Goal: Ask a question: Seek information or help from site administrators or community

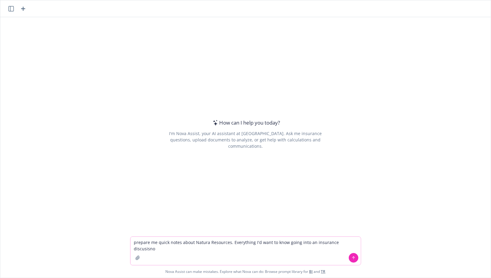
click at [311, 242] on textarea "prepare me quick notes about Natura Resources. Everything I'd want to know goin…" at bounding box center [245, 251] width 230 height 28
click at [203, 249] on textarea "prepare me quick notes about Natura Resources. Everything I'd want to know goin…" at bounding box center [245, 251] width 230 height 28
paste textarea "natura resources"
paste textarea "[URL][DOMAIN_NAME]"
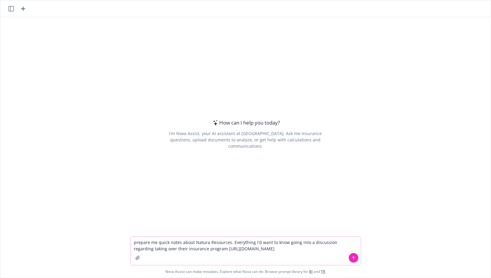
type textarea "prepare me quick notes about Natura Resources. Everything I'd want to know goin…"
click at [353, 259] on icon at bounding box center [353, 257] width 4 height 4
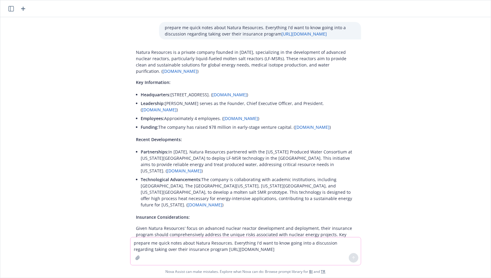
click at [202, 157] on p "Partnerships: In [DATE], Natura Resources partnered with the [US_STATE] Produce…" at bounding box center [248, 160] width 214 height 25
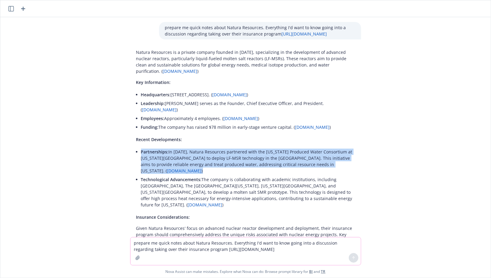
click at [202, 157] on p "Partnerships: In [DATE], Natura Resources partnered with the [US_STATE] Produce…" at bounding box center [248, 160] width 214 height 25
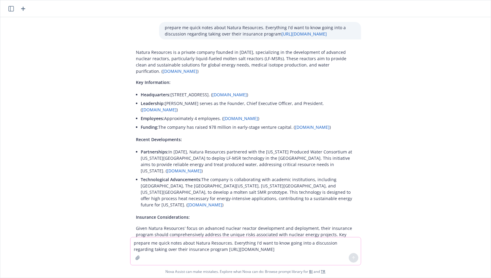
click at [194, 152] on p "Partnerships: In [DATE], Natura Resources partnered with the [US_STATE] Produce…" at bounding box center [248, 160] width 214 height 25
click at [194, 180] on p "Technological Advancements: The company is collaborating with academic institut…" at bounding box center [248, 192] width 214 height 32
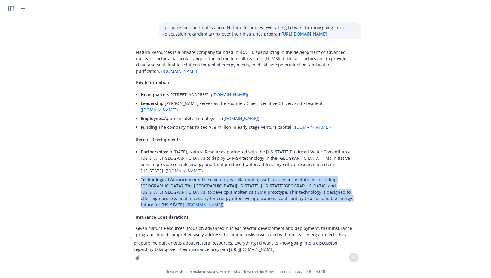
click at [194, 180] on p "Technological Advancements: The company is collaborating with academic institut…" at bounding box center [248, 192] width 214 height 32
click at [206, 179] on p "Technological Advancements: The company is collaborating with academic institut…" at bounding box center [248, 192] width 214 height 32
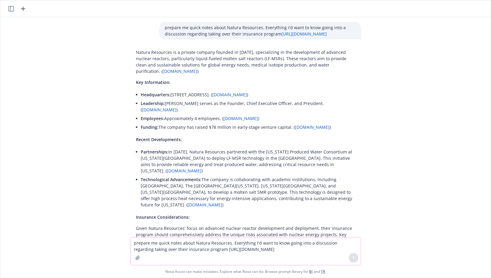
click at [205, 179] on p "Technological Advancements: The company is collaborating with academic institut…" at bounding box center [248, 192] width 214 height 32
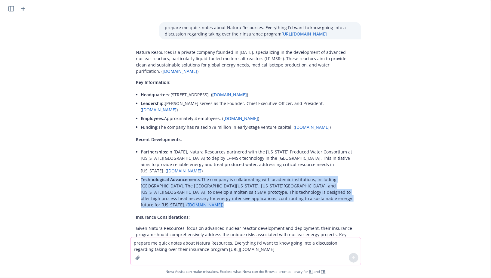
click at [205, 179] on p "Technological Advancements: The company is collaborating with academic institut…" at bounding box center [248, 192] width 214 height 32
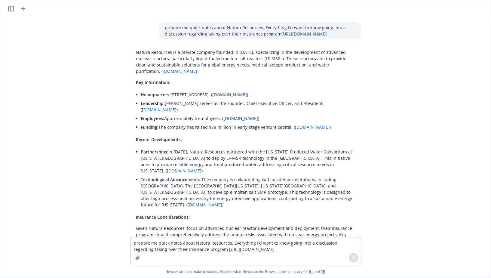
click at [221, 177] on p "Technological Advancements: The company is collaborating with academic institut…" at bounding box center [248, 192] width 214 height 32
click at [255, 245] on textarea "prepare me quick notes about Natura Resources. Everything I'd want to know goin…" at bounding box center [245, 251] width 230 height 28
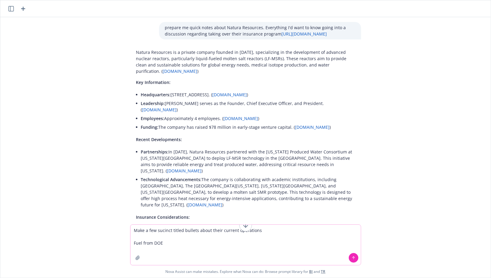
drag, startPoint x: 185, startPoint y: 244, endPoint x: 125, endPoint y: 244, distance: 60.7
click at [125, 244] on div "Make a few sucinct titled bullets about their current operations Fuel from DOE …" at bounding box center [245, 250] width 490 height 53
type textarea "Make a few sucinct titled bullets about their current operations"
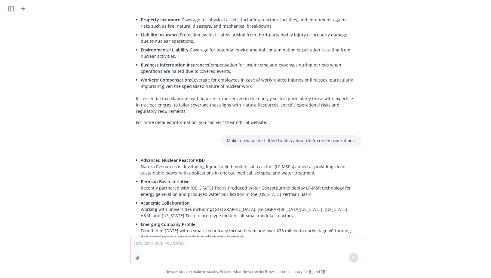
scroll to position [234, 0]
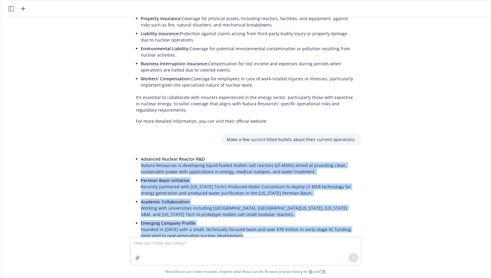
drag, startPoint x: 251, startPoint y: 218, endPoint x: 139, endPoint y: 148, distance: 132.7
click at [139, 152] on div "Advanced Nuclear Reactor R&D Natura Resources is developing liquid-fueled molte…" at bounding box center [245, 197] width 231 height 90
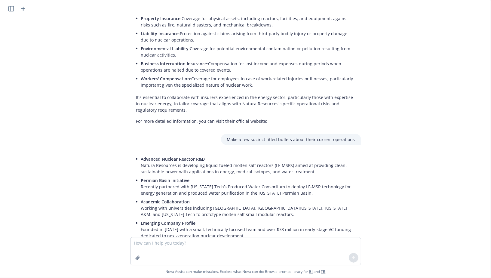
click at [189, 198] on p "Academic Collaboration Working with universities including [GEOGRAPHIC_DATA], […" at bounding box center [248, 207] width 214 height 19
drag, startPoint x: 197, startPoint y: 202, endPoint x: 186, endPoint y: 194, distance: 13.5
click at [186, 195] on ul "Advanced Nuclear Reactor R&D Natura Resources is developing liquid-fueled molte…" at bounding box center [248, 196] width 214 height 85
click at [231, 198] on p "Academic Collaboration Working with universities including [GEOGRAPHIC_DATA], […" at bounding box center [248, 207] width 214 height 19
click at [217, 177] on p "Permian Basin Initiative Recently partnered with [US_STATE] Tech’s Produced Wat…" at bounding box center [248, 186] width 214 height 19
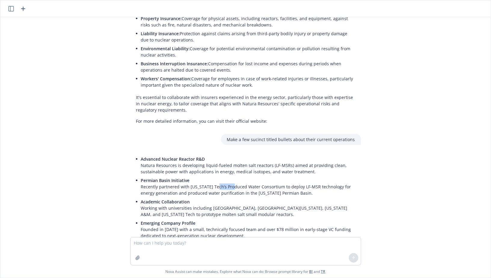
click at [217, 177] on p "Permian Basin Initiative Recently partnered with [US_STATE] Tech’s Produced Wat…" at bounding box center [248, 186] width 214 height 19
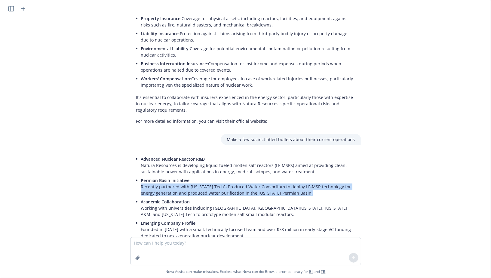
click at [217, 177] on p "Permian Basin Initiative Recently partnered with [US_STATE] Tech’s Produced Wat…" at bounding box center [248, 186] width 214 height 19
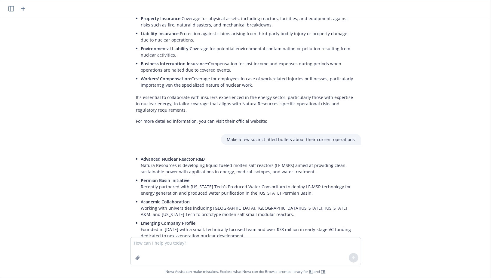
click at [225, 177] on p "Permian Basin Initiative Recently partnered with [US_STATE] Tech’s Produced Wat…" at bounding box center [248, 186] width 214 height 19
click at [231, 177] on p "Permian Basin Initiative Recently partnered with [US_STATE] Tech’s Produced Wat…" at bounding box center [248, 186] width 214 height 19
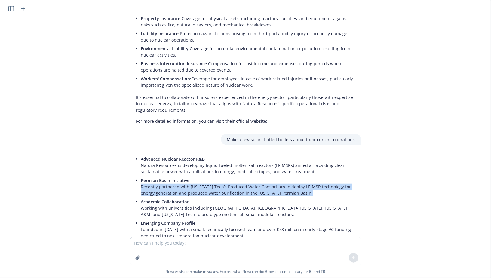
click at [231, 177] on p "Permian Basin Initiative Recently partnered with [US_STATE] Tech’s Produced Wat…" at bounding box center [248, 186] width 214 height 19
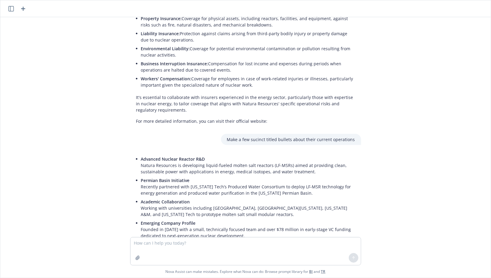
click at [246, 177] on p "Permian Basin Initiative Recently partnered with [US_STATE] Tech’s Produced Wat…" at bounding box center [248, 186] width 214 height 19
drag, startPoint x: 278, startPoint y: 195, endPoint x: 131, endPoint y: 136, distance: 158.4
click at [131, 152] on div "Advanced Nuclear Reactor R&D Natura Resources is developing liquid-fueled molte…" at bounding box center [245, 197] width 231 height 90
copy ul "Advanced Nuclear Reactor R&D Natura Resources is developing liquid-fueled molte…"
click at [184, 253] on textarea at bounding box center [245, 251] width 230 height 28
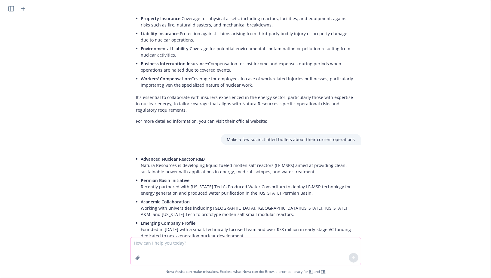
click at [184, 253] on textarea at bounding box center [245, 251] width 230 height 28
type textarea "What about their reccent fuel from the DOE"
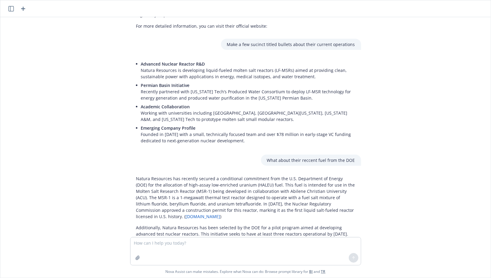
scroll to position [356, 0]
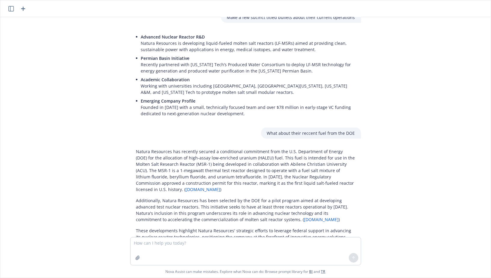
click at [223, 148] on p "Natura Resources has recently secured a conditional commitment from the U.S. De…" at bounding box center [245, 170] width 219 height 44
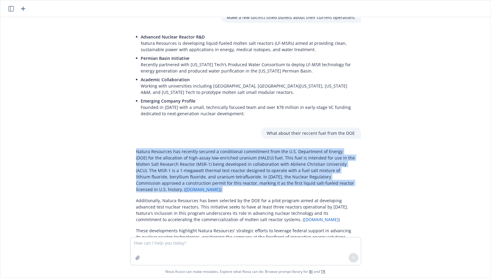
click at [223, 148] on p "Natura Resources has recently secured a conditional commitment from the U.S. De…" at bounding box center [245, 170] width 219 height 44
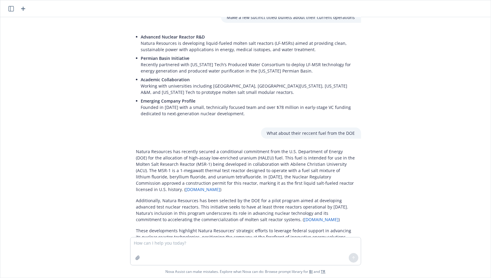
click at [207, 148] on p "Natura Resources has recently secured a conditional commitment from the U.S. De…" at bounding box center [245, 170] width 219 height 44
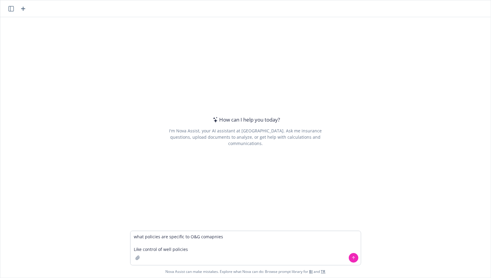
type textarea "what policies are specific to O&G comapnies Like control of well policies"
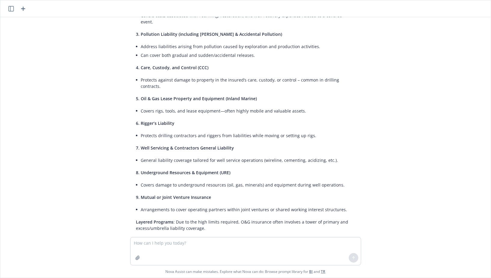
scroll to position [93, 0]
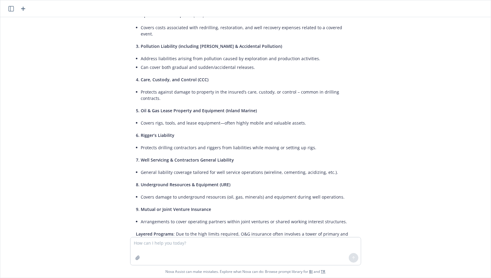
click at [196, 143] on li "Protects drilling contractors and riggers from liabilities while moving or sett…" at bounding box center [248, 147] width 214 height 9
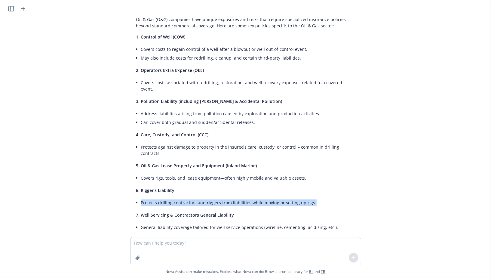
scroll to position [0, 0]
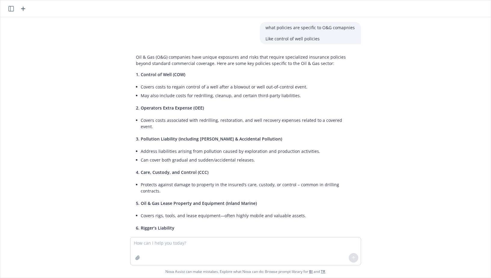
click at [212, 94] on li "May also include costs for redrilling, cleanup, and certain third-party liabili…" at bounding box center [248, 95] width 214 height 9
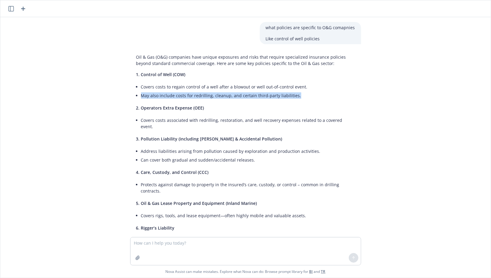
click at [212, 94] on li "May also include costs for redrilling, cleanup, and certain third-party liabili…" at bounding box center [248, 95] width 214 height 9
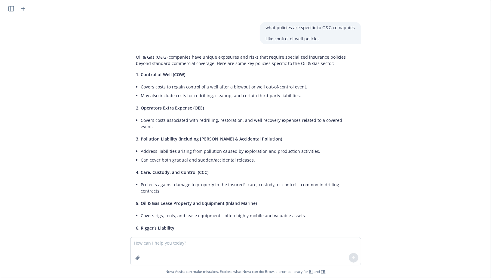
click at [196, 119] on li "Covers costs associated with redrilling, restoration, and well recovery expense…" at bounding box center [248, 123] width 214 height 15
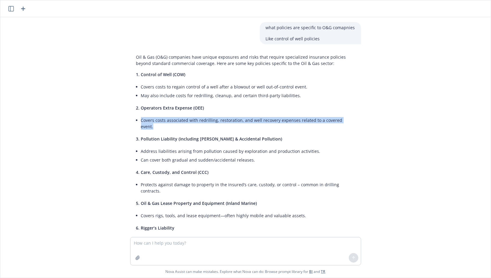
click at [196, 119] on li "Covers costs associated with redrilling, restoration, and well recovery expense…" at bounding box center [248, 123] width 214 height 15
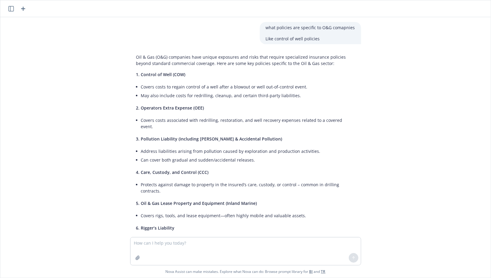
click at [197, 90] on li "Covers costs to regain control of a well after a blowout or well out-of-control…" at bounding box center [248, 86] width 214 height 9
click at [197, 92] on li "May also include costs for redrilling, cleanup, and certain third-party liabili…" at bounding box center [248, 95] width 214 height 9
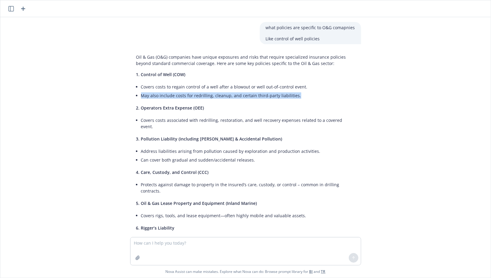
click at [197, 92] on li "May also include costs for redrilling, cleanup, and certain third-party liabili…" at bounding box center [248, 95] width 214 height 9
